Goal: Browse casually

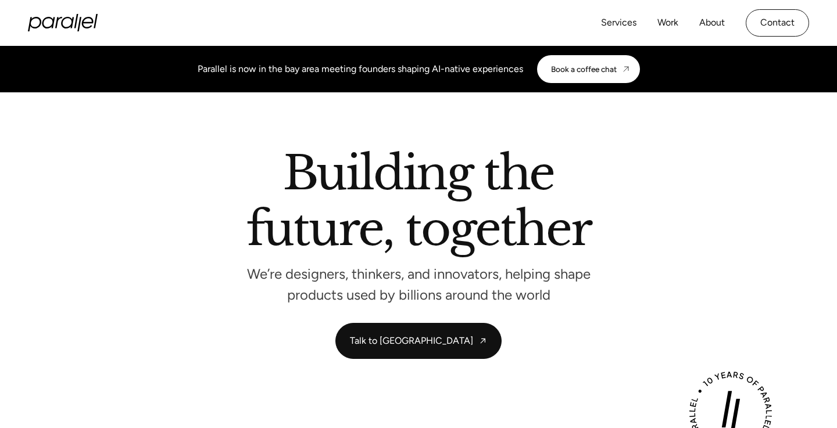
drag, startPoint x: 423, startPoint y: 69, endPoint x: 512, endPoint y: 69, distance: 89.5
click at [426, 69] on div "Parallel is now in the bay area meeting founders shaping AI-native experiences" at bounding box center [360, 69] width 325 height 14
click at [500, 117] on section "Building the future, together We’re designers, thinkers, and innovators, helpin…" at bounding box center [418, 254] width 837 height 325
click at [521, 71] on div "Parallel is now in the bay area meeting founders shaping AI-native experiences" at bounding box center [360, 69] width 325 height 14
click at [432, 71] on div "Parallel is now in the bay area meeting founders shaping AI-native experiences" at bounding box center [360, 69] width 325 height 14
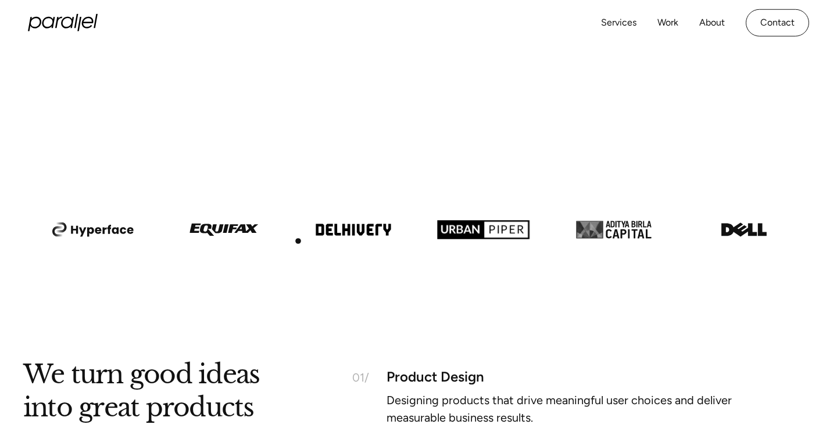
scroll to position [660, 0]
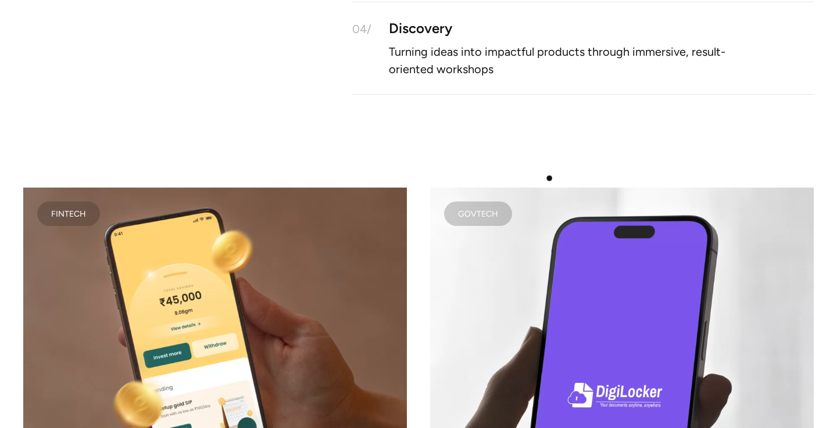
scroll to position [1435, 0]
